Goal: Check status: Check status

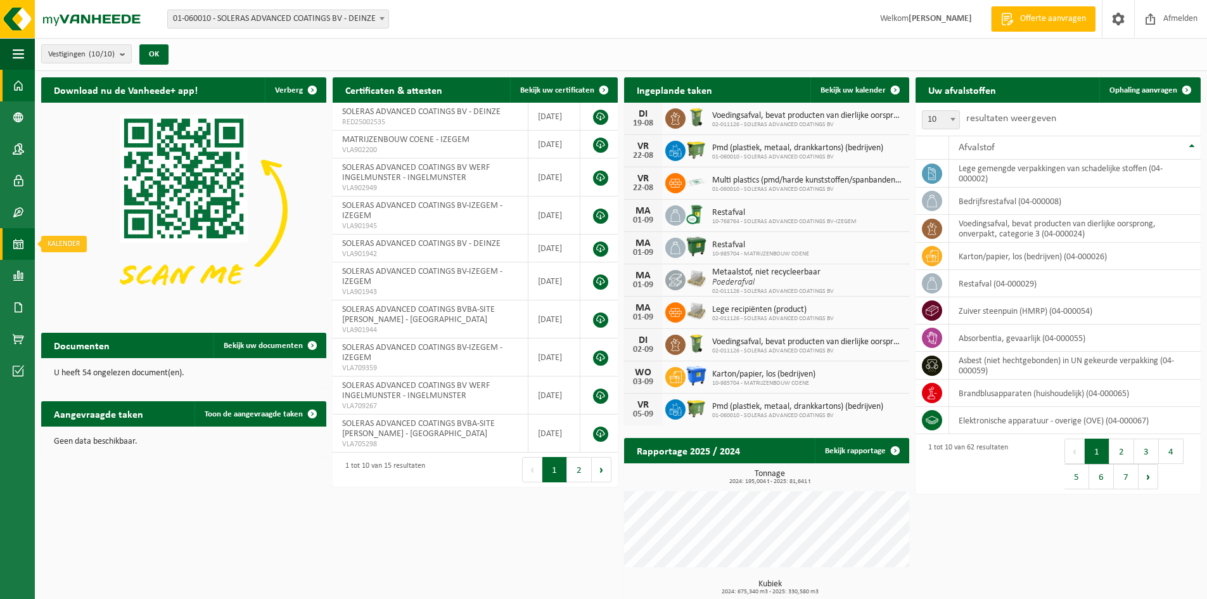
click at [16, 237] on span at bounding box center [18, 244] width 11 height 32
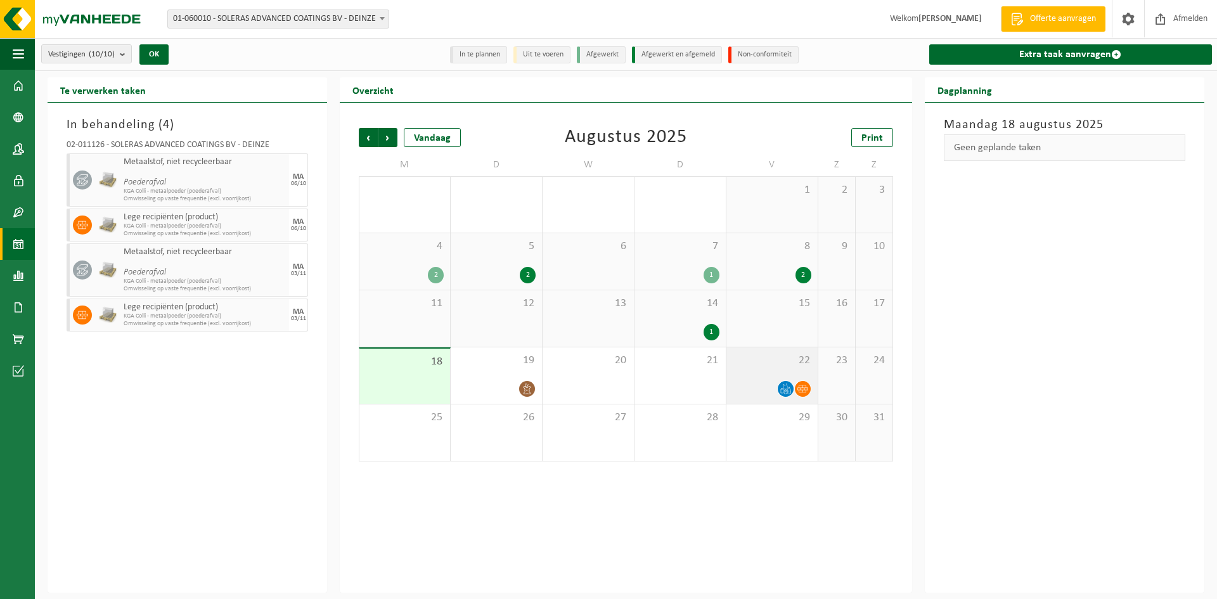
click at [765, 383] on div at bounding box center [772, 388] width 79 height 17
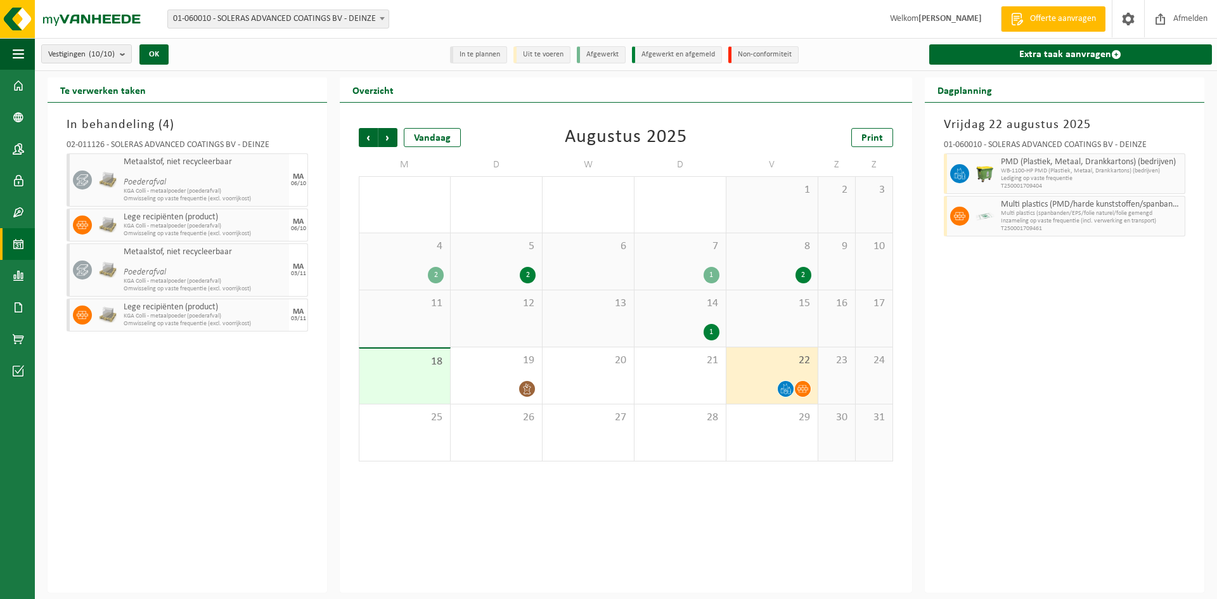
click at [383, 18] on b at bounding box center [382, 18] width 5 height 3
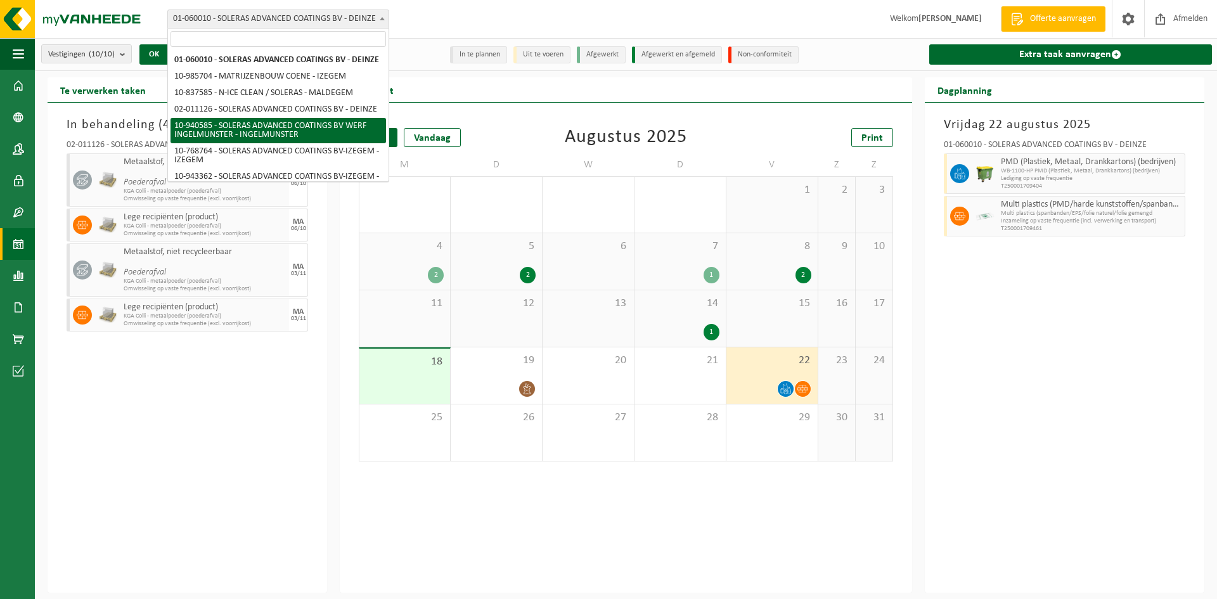
scroll to position [63, 0]
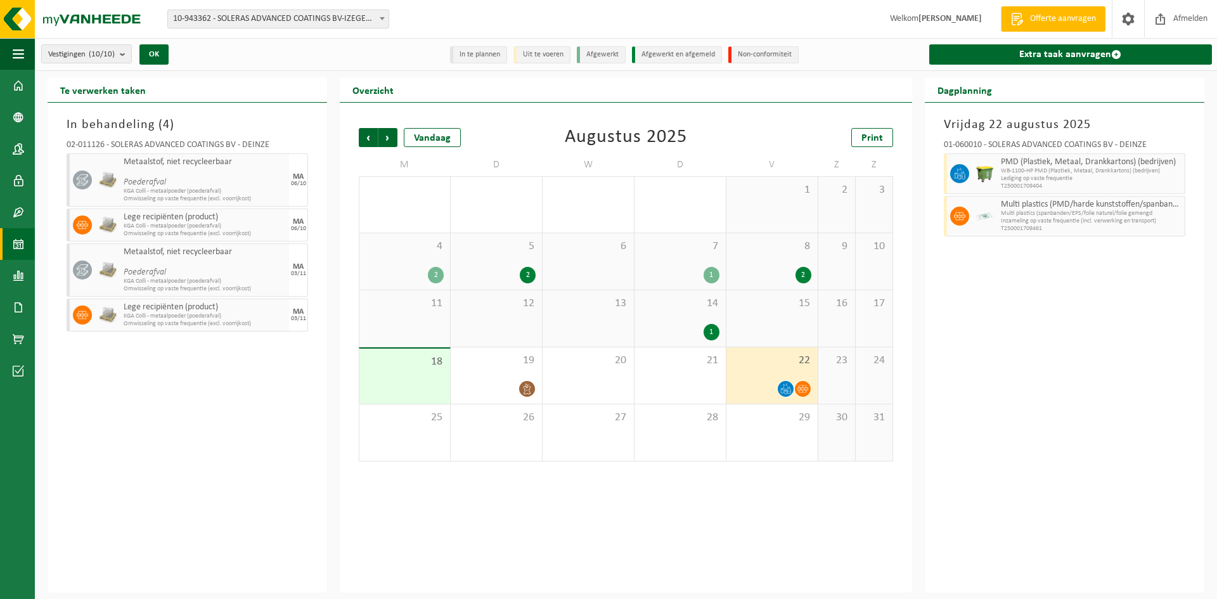
select select "140247"
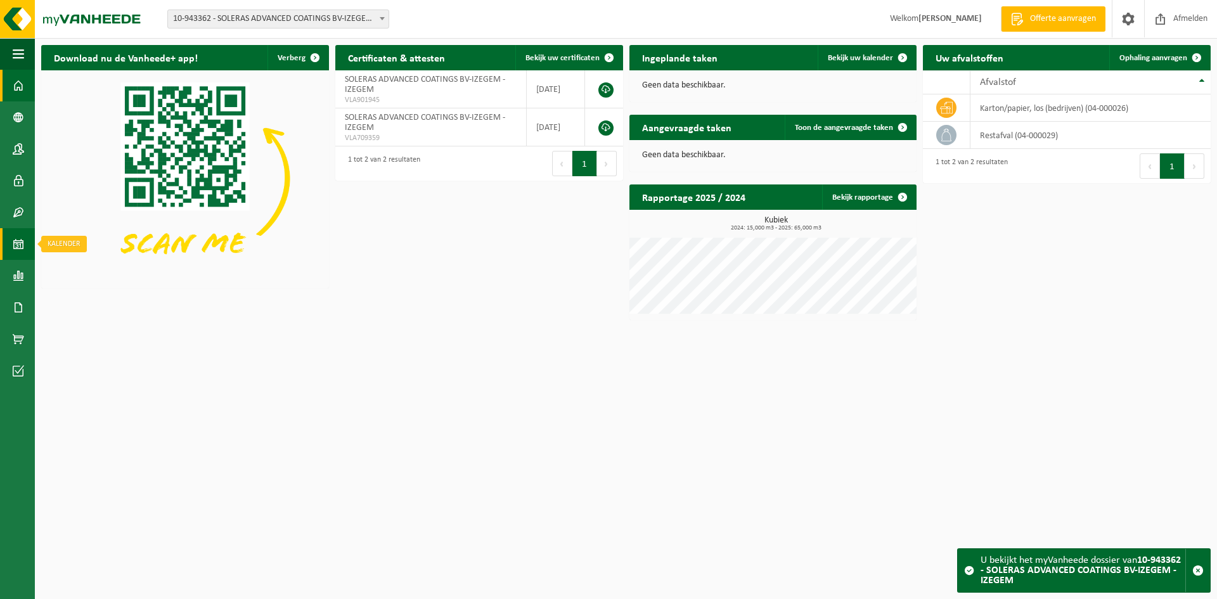
click at [21, 248] on span at bounding box center [18, 244] width 11 height 32
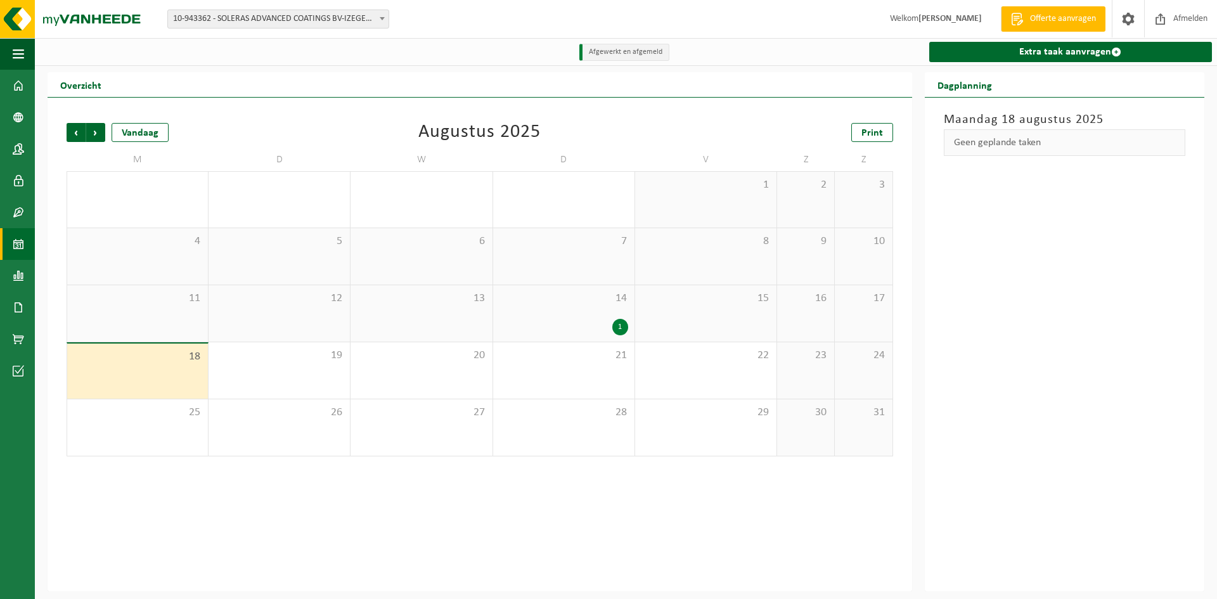
click at [385, 18] on span at bounding box center [382, 18] width 13 height 16
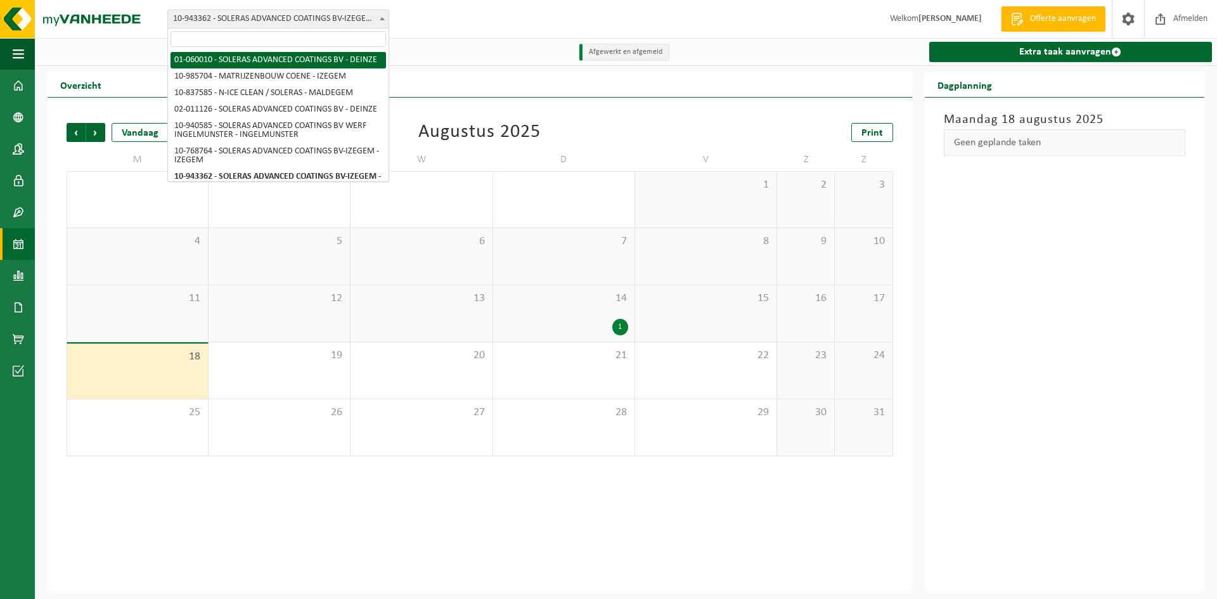
select select "394"
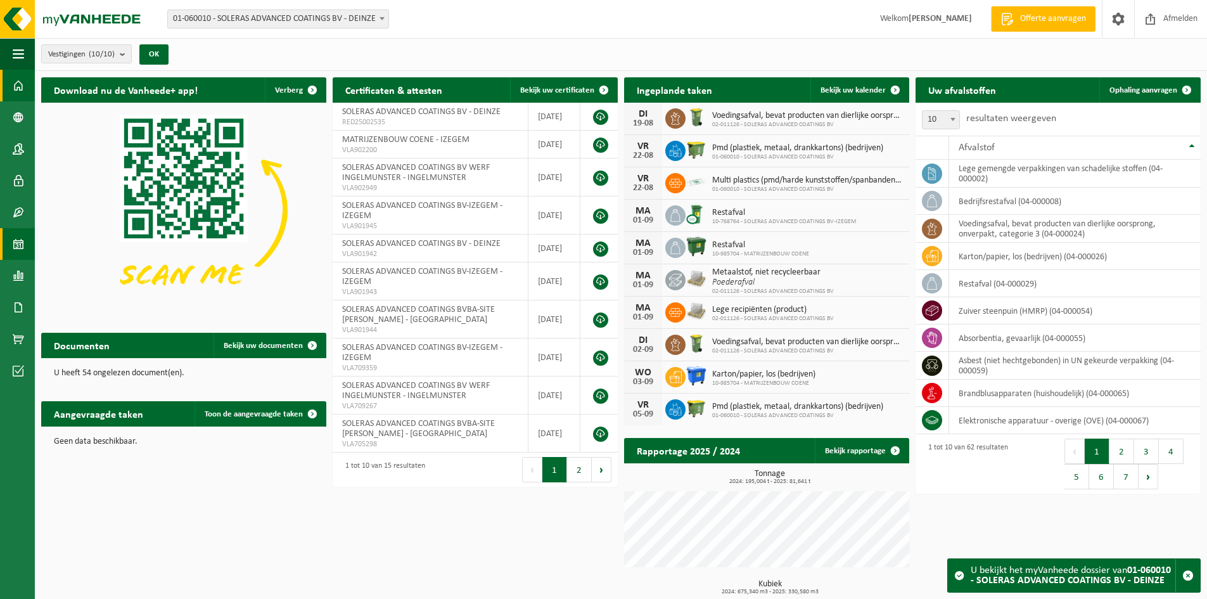
click at [25, 244] on link "Kalender" at bounding box center [17, 244] width 35 height 32
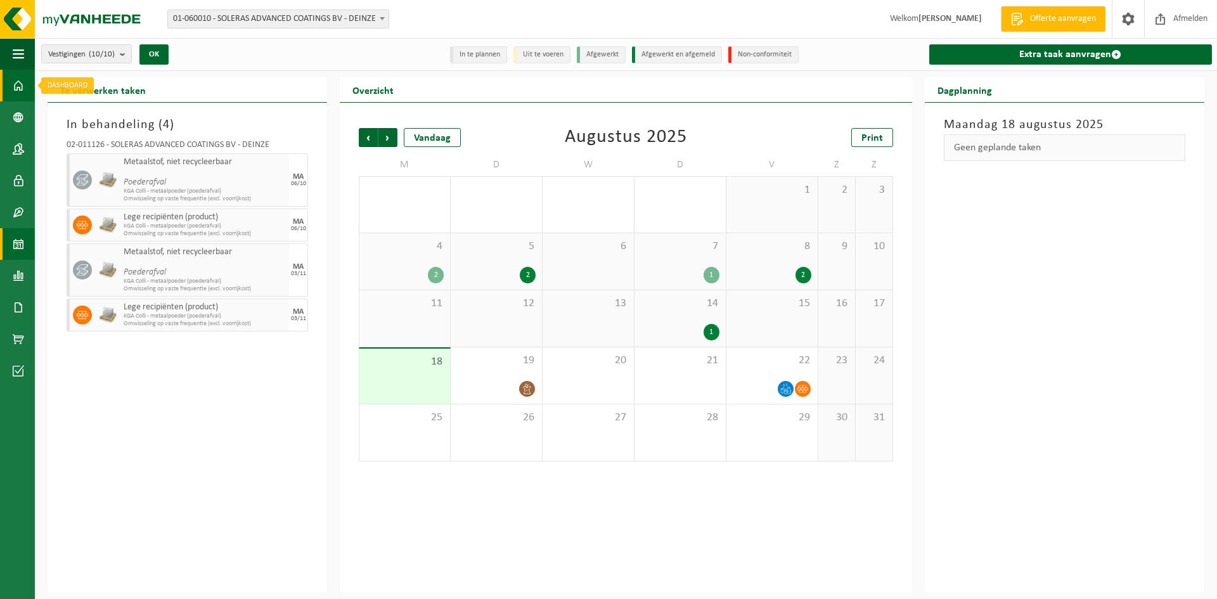
click at [22, 92] on span at bounding box center [18, 86] width 11 height 32
